Goal: Information Seeking & Learning: Learn about a topic

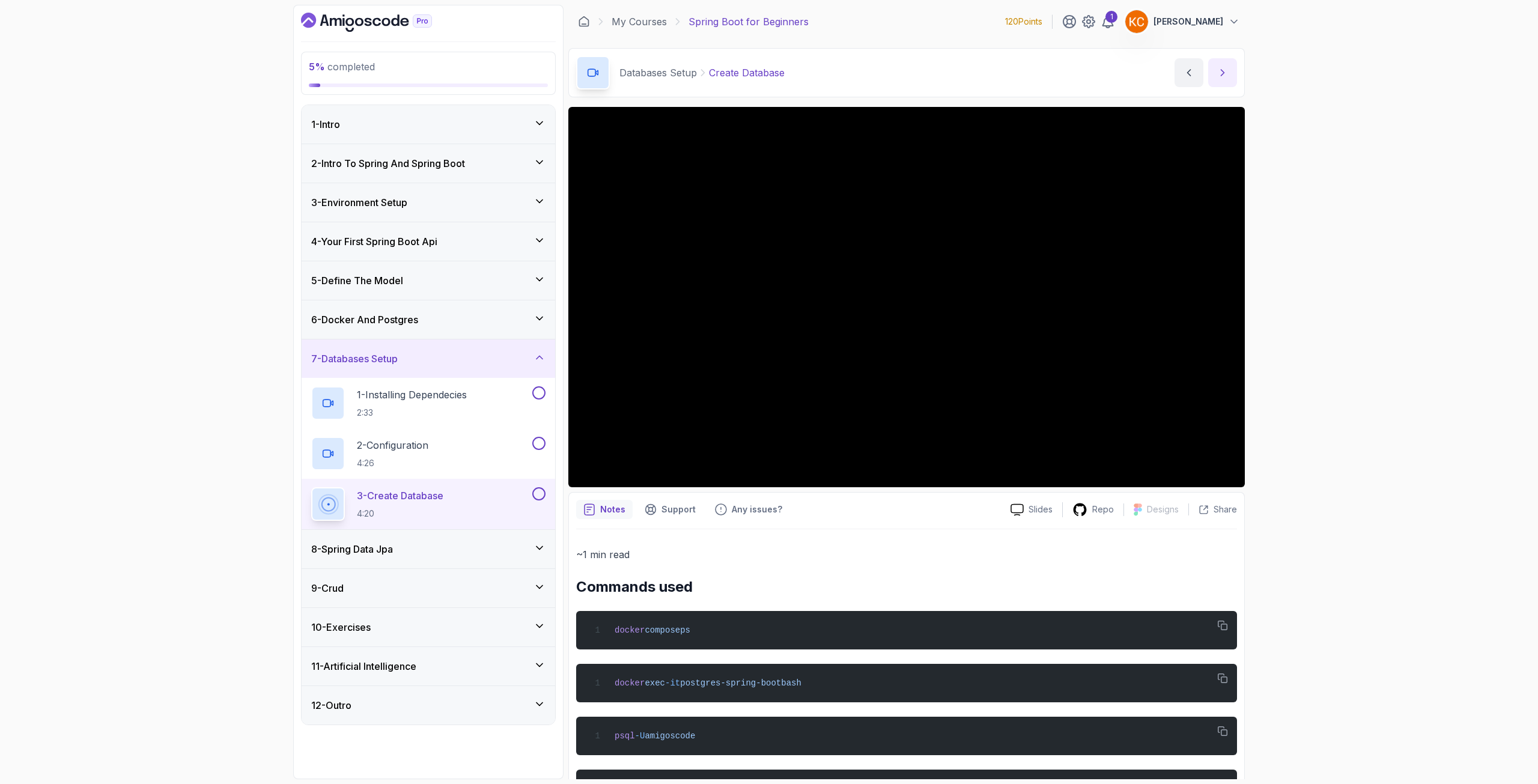
click at [1222, 74] on icon "next content" at bounding box center [1223, 72] width 3 height 6
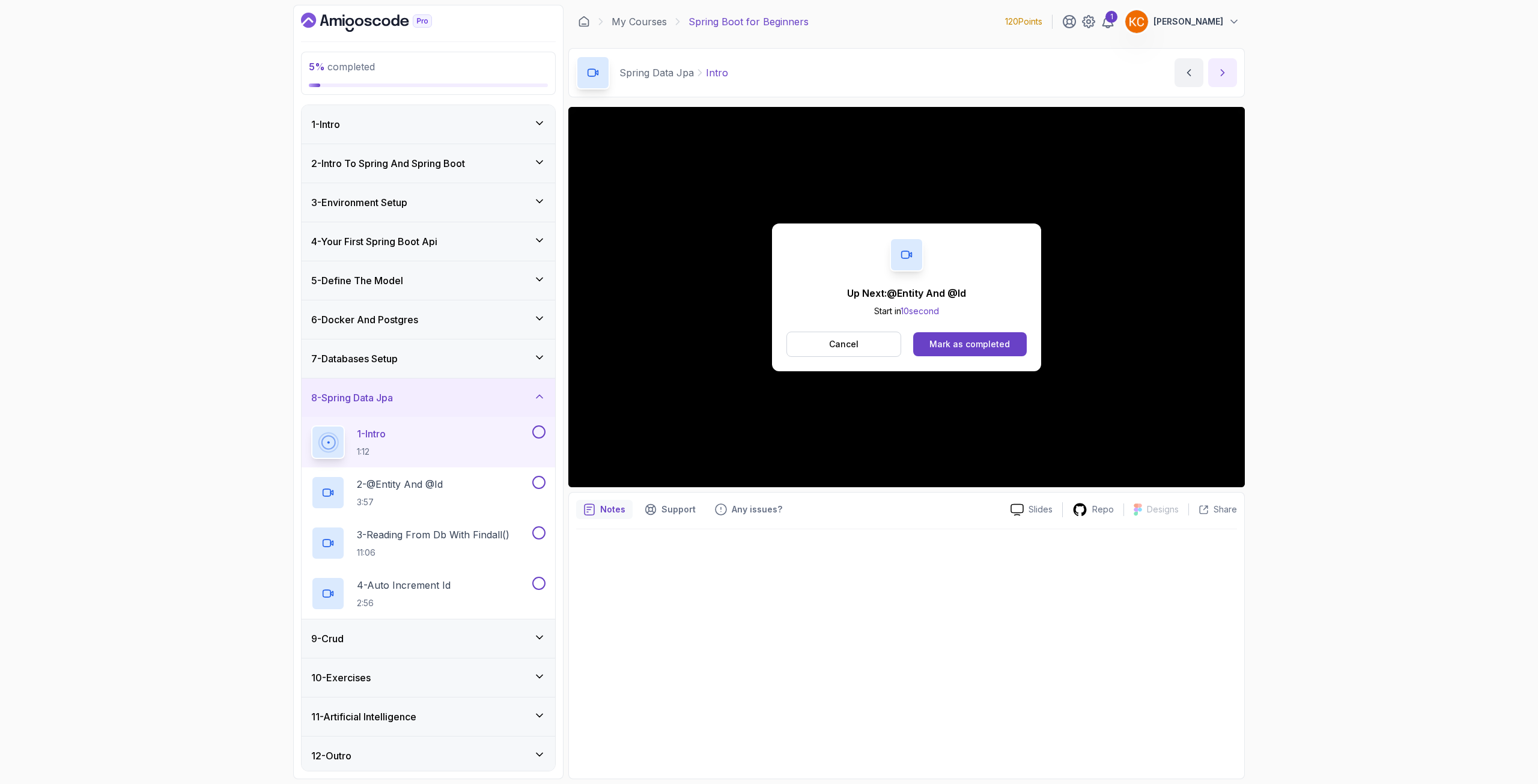
click at [1229, 80] on button "next content" at bounding box center [1222, 72] width 29 height 29
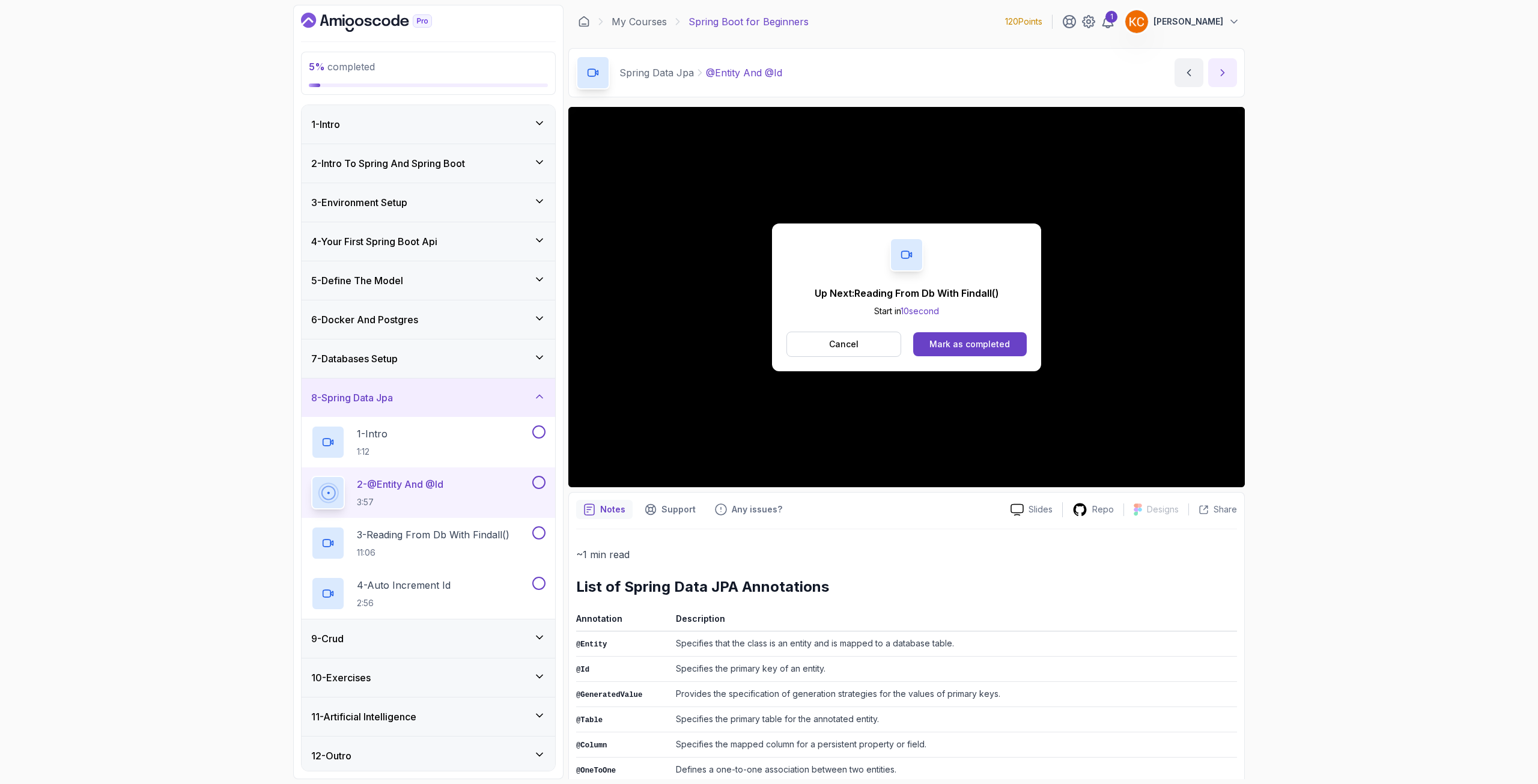
click at [1220, 76] on icon "next content" at bounding box center [1222, 72] width 12 height 12
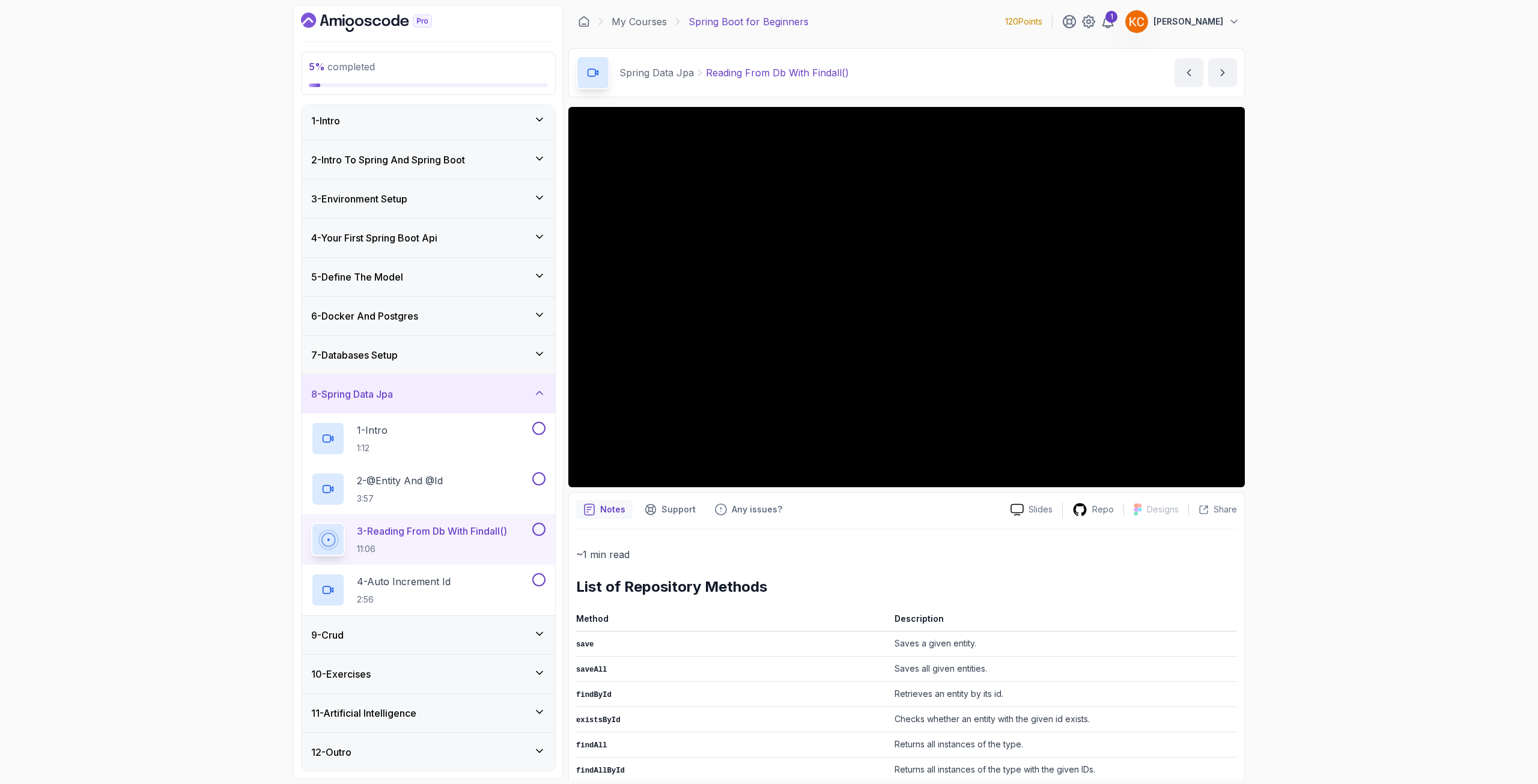
scroll to position [4, 0]
click at [401, 635] on div "9 - Crud" at bounding box center [428, 635] width 234 height 14
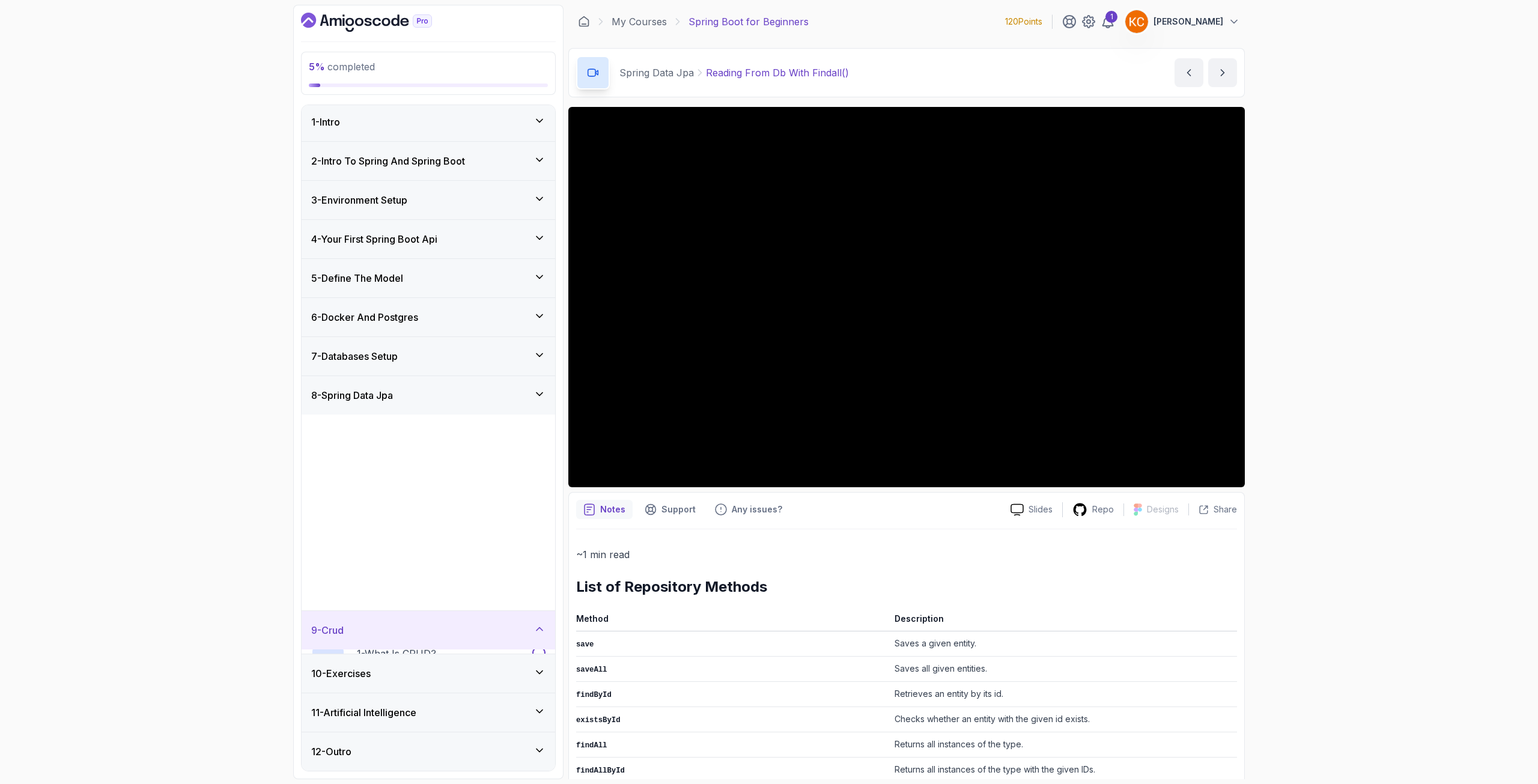
scroll to position [0, 0]
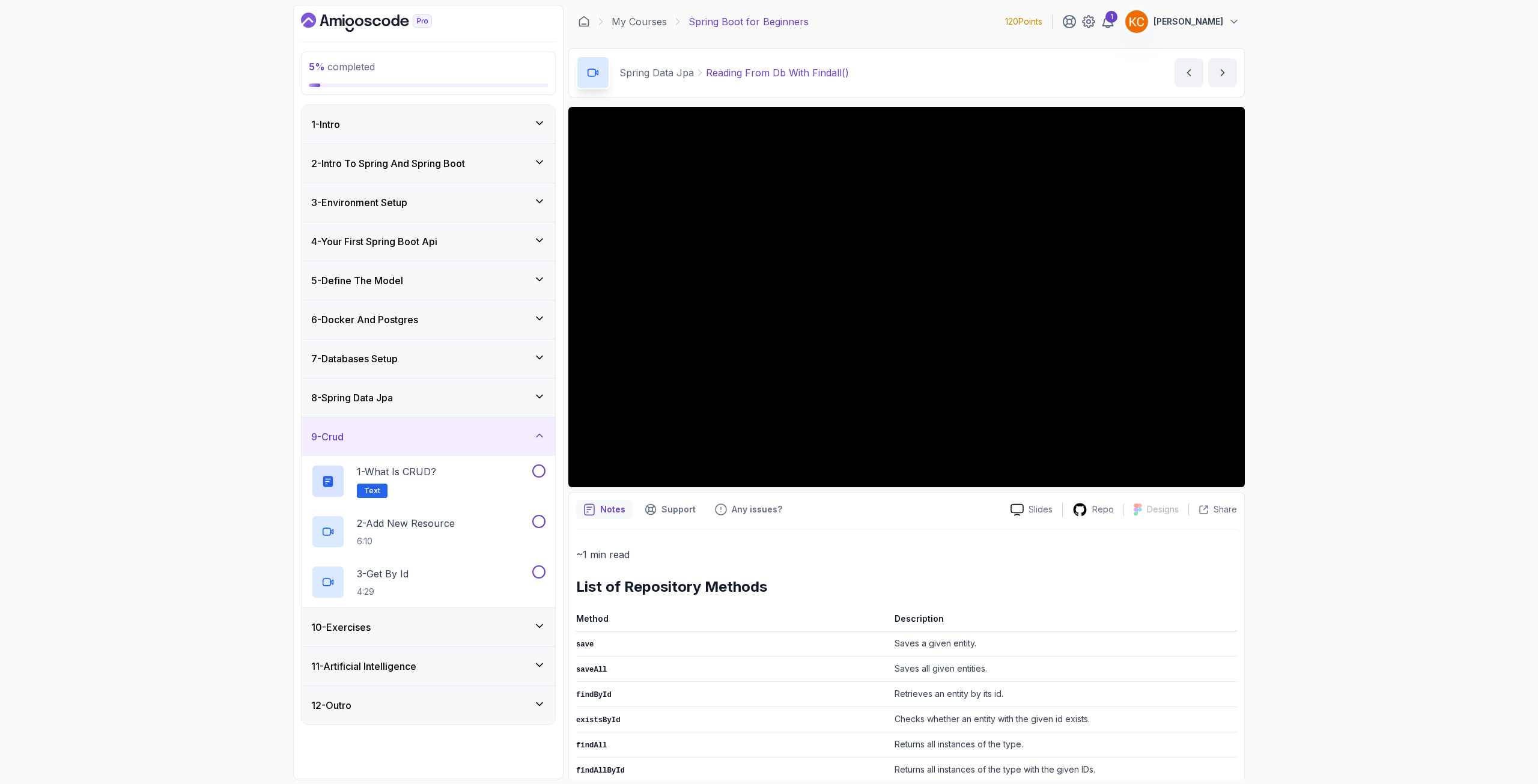
click at [352, 629] on h3 "10 - Exercises" at bounding box center [341, 627] width 60 height 14
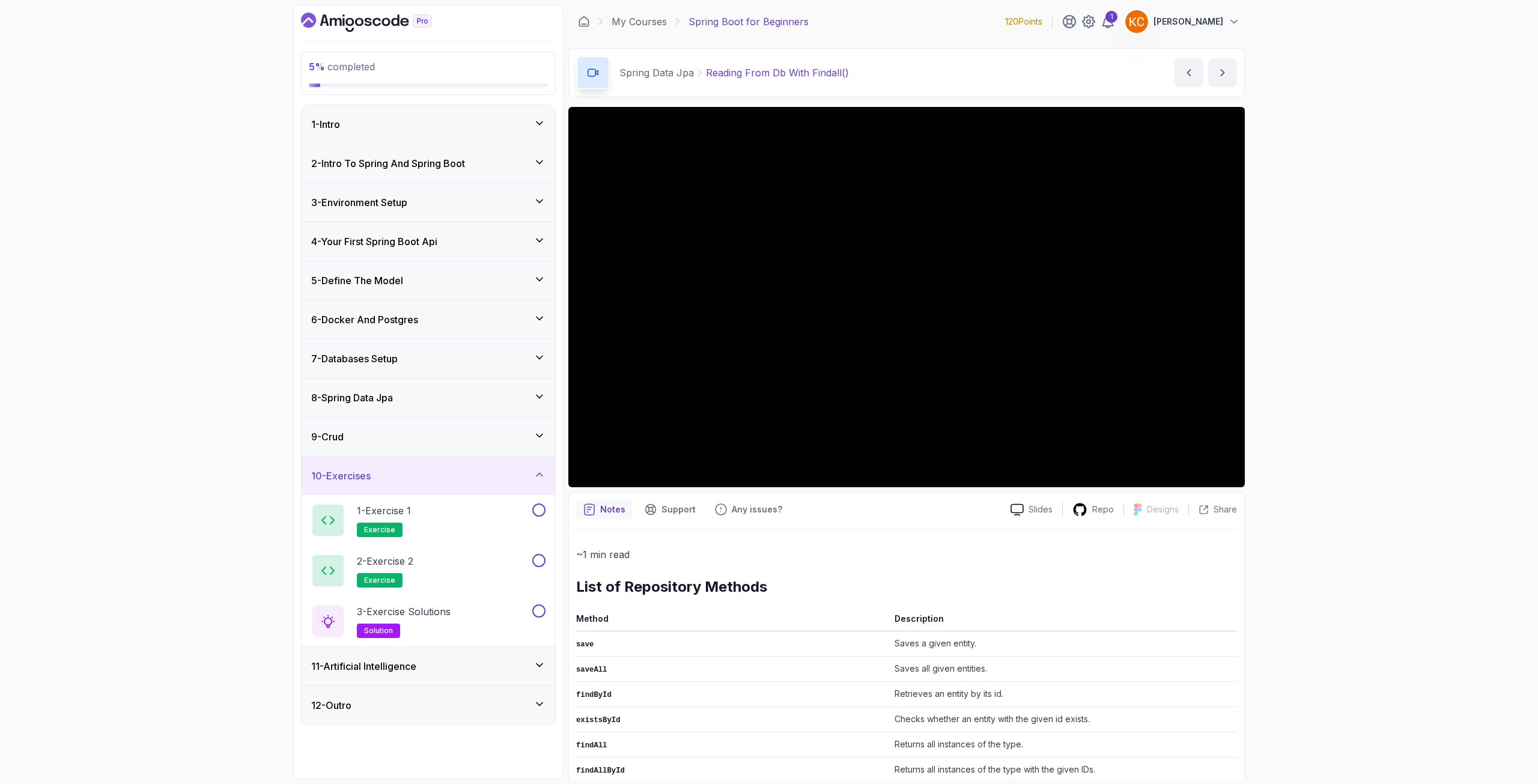
click at [367, 672] on h3 "11 - Artificial Intelligence" at bounding box center [364, 666] width 105 height 14
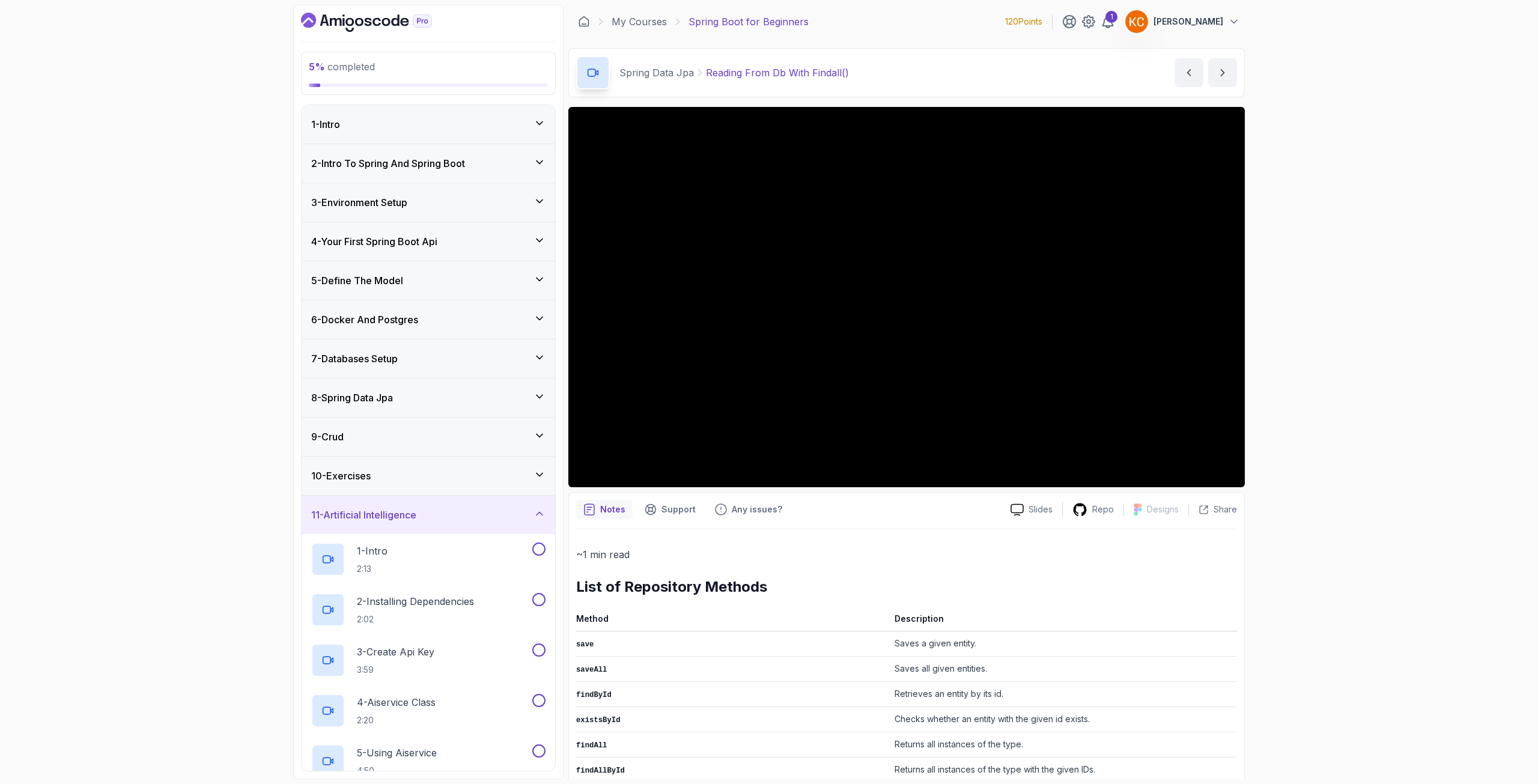
click at [373, 400] on h3 "8 - Spring Data Jpa" at bounding box center [352, 398] width 81 height 14
